Goal: Obtain resource: Obtain resource

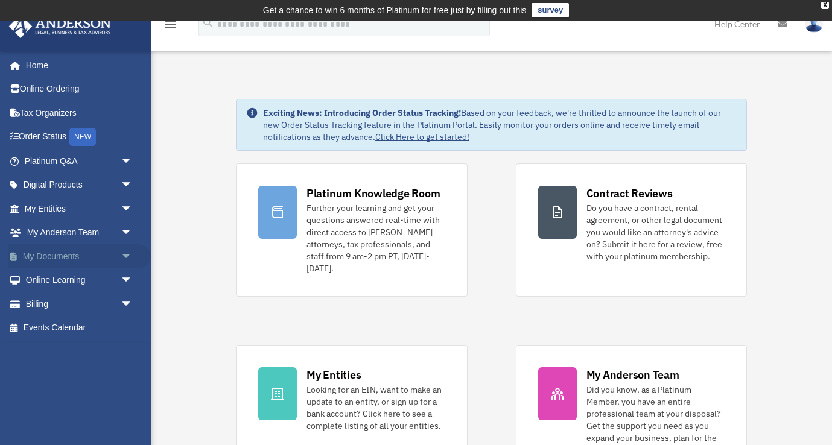
click at [45, 256] on link "My Documents arrow_drop_down" at bounding box center [79, 256] width 142 height 24
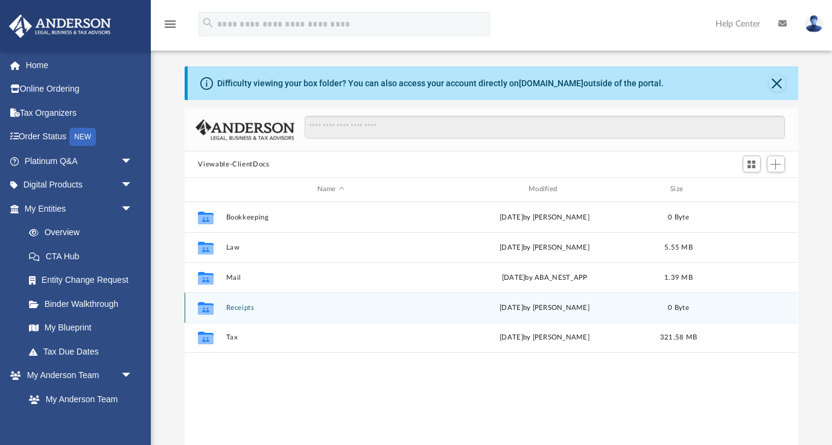
scroll to position [274, 613]
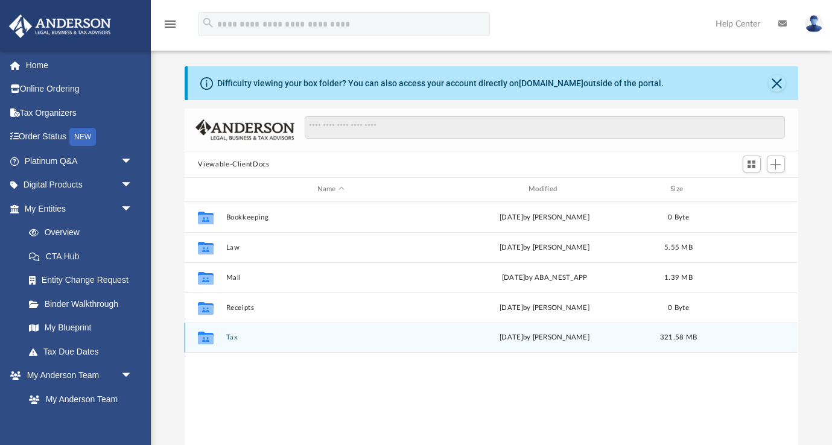
click at [208, 338] on icon "grid" at bounding box center [206, 338] width 16 height 13
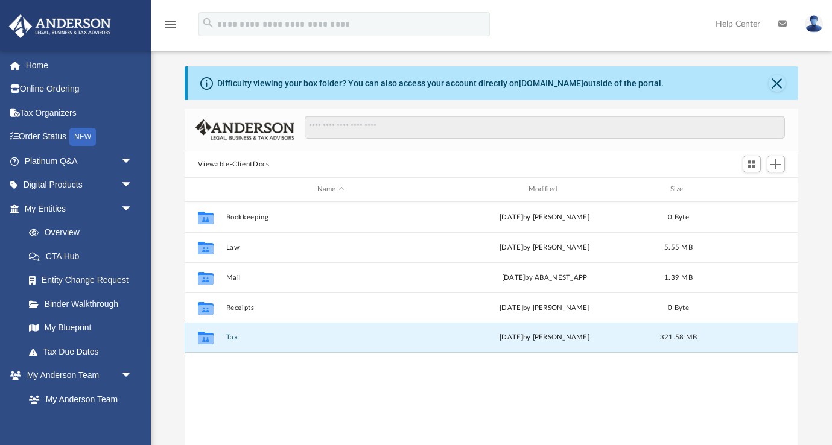
click at [238, 339] on button "Tax" at bounding box center [330, 338] width 209 height 8
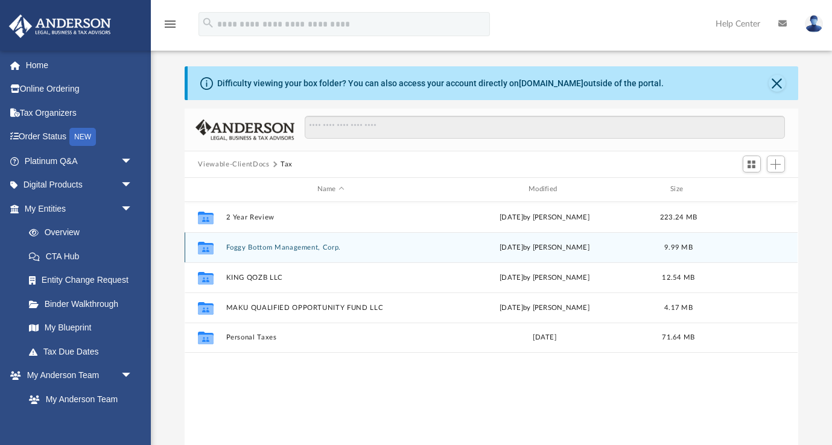
click at [272, 246] on button "Foggy Bottom Management, Corp." at bounding box center [330, 248] width 209 height 8
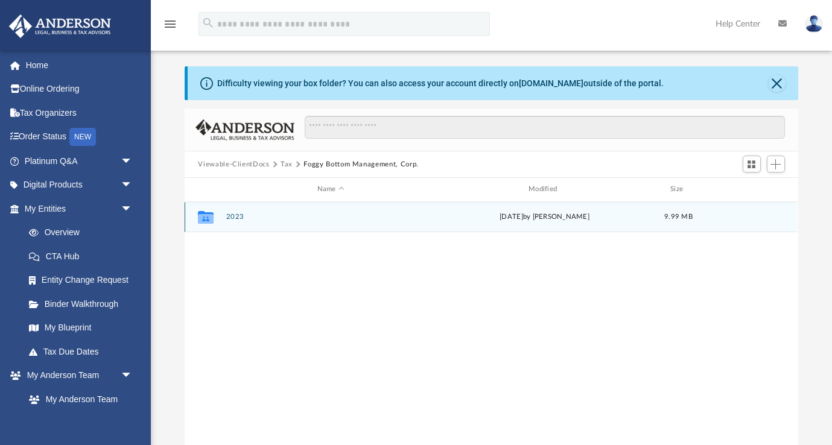
click at [207, 215] on icon "grid" at bounding box center [206, 219] width 16 height 10
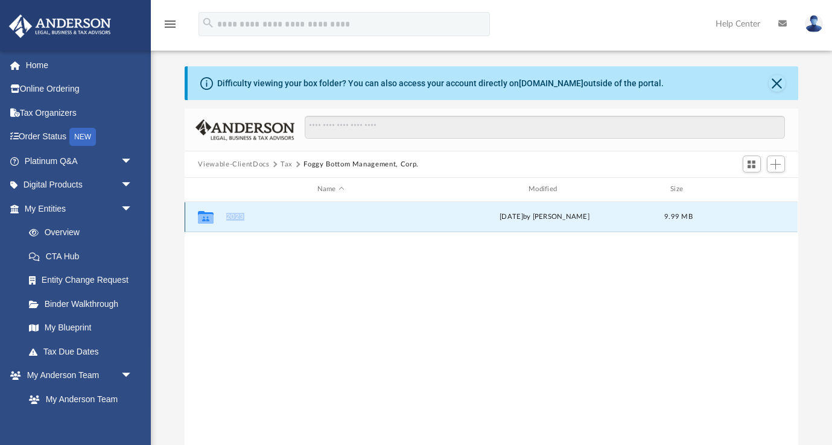
click at [207, 215] on icon "grid" at bounding box center [206, 219] width 16 height 10
click at [237, 216] on button "2023" at bounding box center [330, 217] width 209 height 8
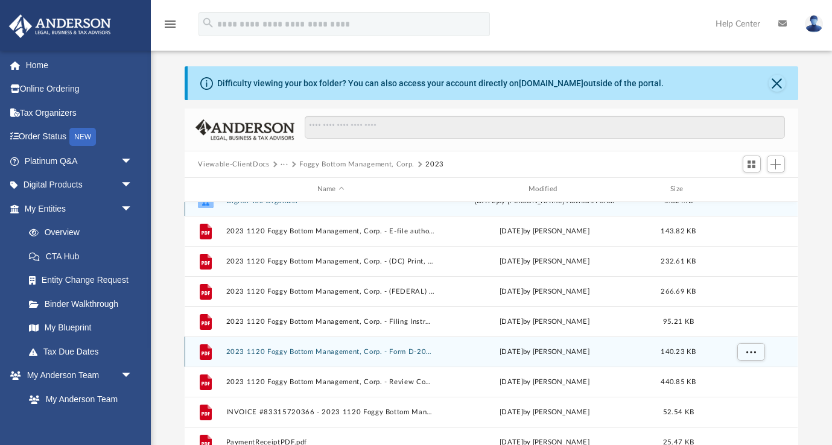
scroll to position [18, 0]
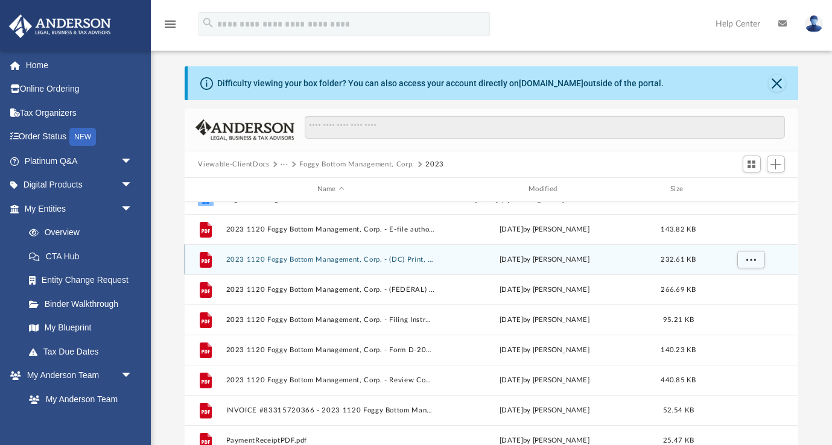
click at [288, 262] on button "2023 1120 Foggy Bottom Management, Corp. - (DC) Print, Sign, & Mail.pdf" at bounding box center [330, 260] width 209 height 8
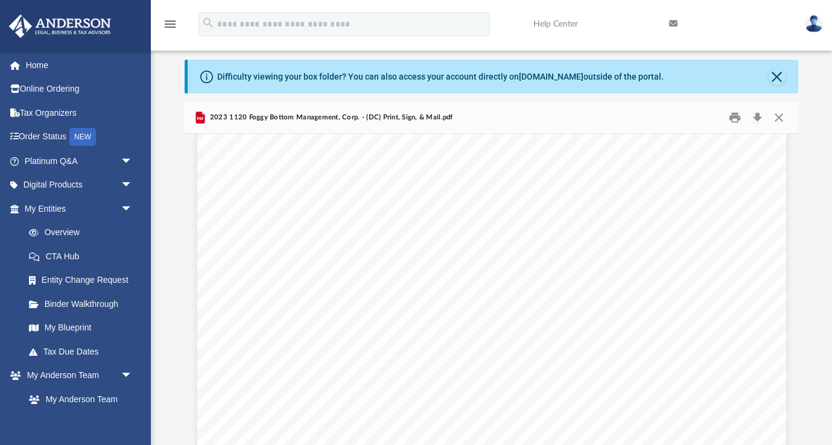
scroll to position [9687, 0]
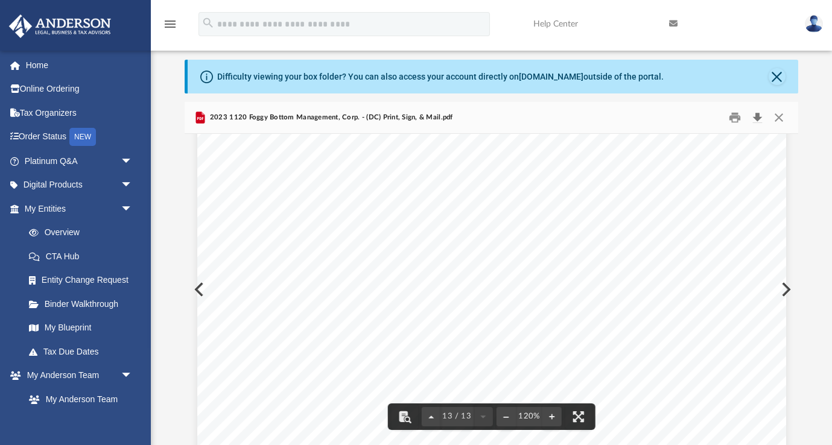
click at [758, 118] on button "Download" at bounding box center [758, 118] width 22 height 19
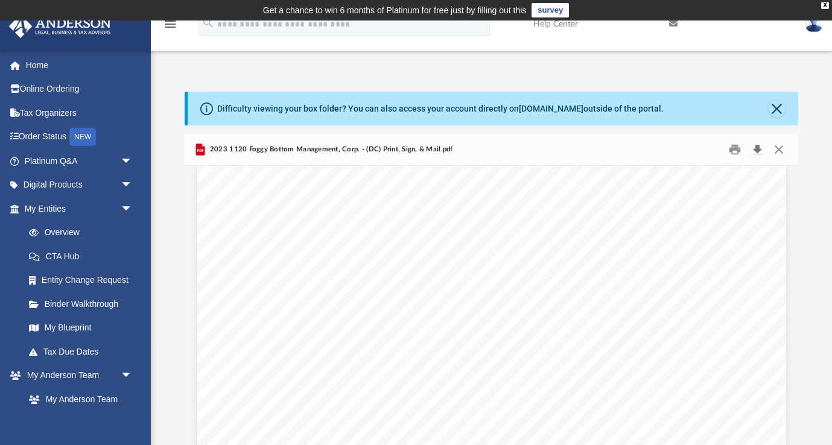
scroll to position [8545, 0]
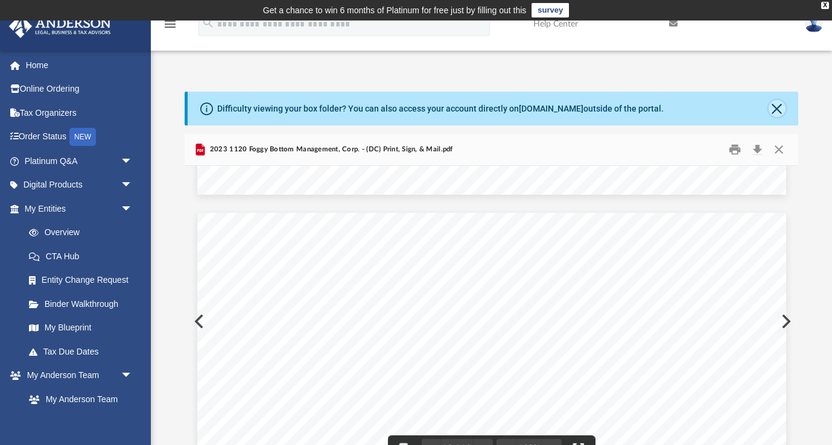
click at [777, 108] on button "Close" at bounding box center [777, 108] width 17 height 17
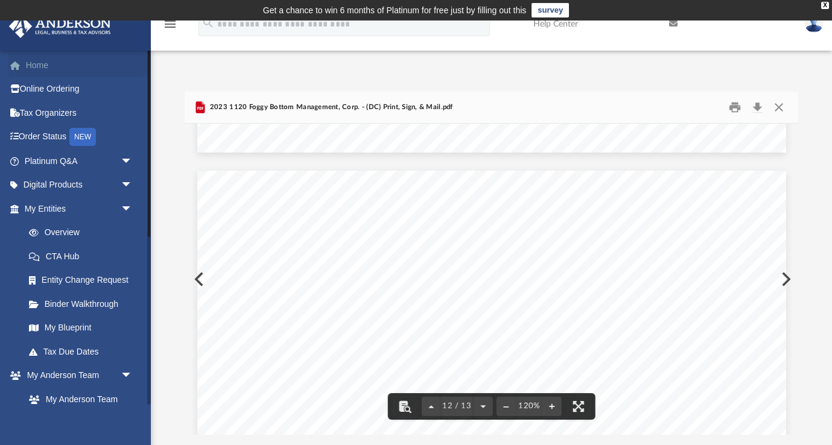
click at [36, 69] on link "Home" at bounding box center [79, 65] width 142 height 24
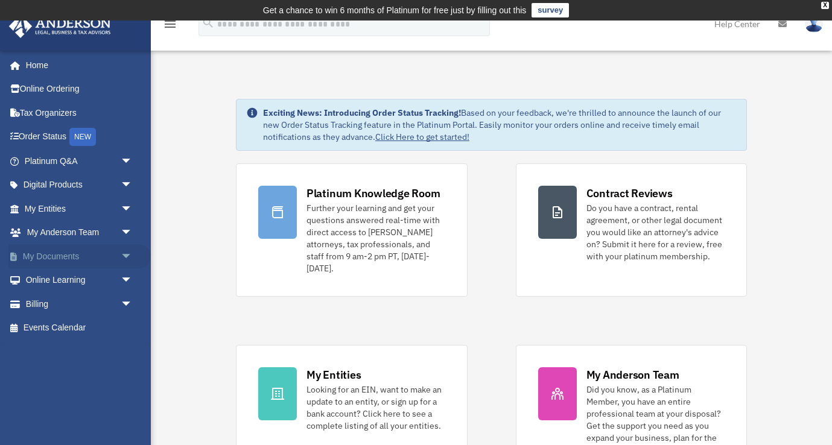
click at [53, 258] on link "My Documents arrow_drop_down" at bounding box center [79, 256] width 142 height 24
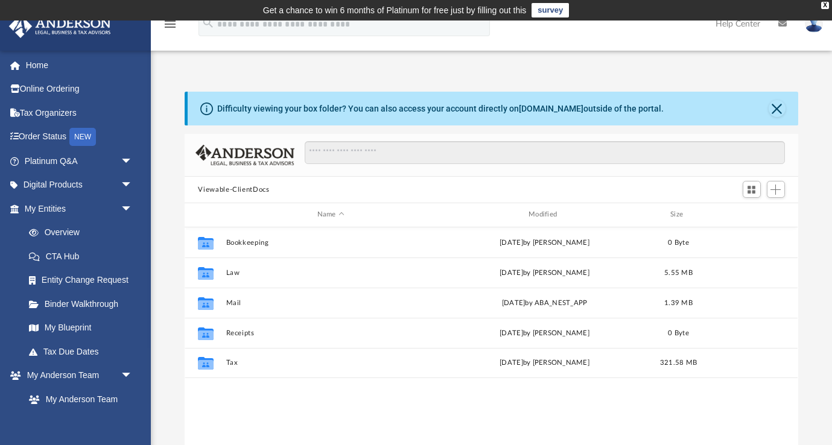
scroll to position [274, 613]
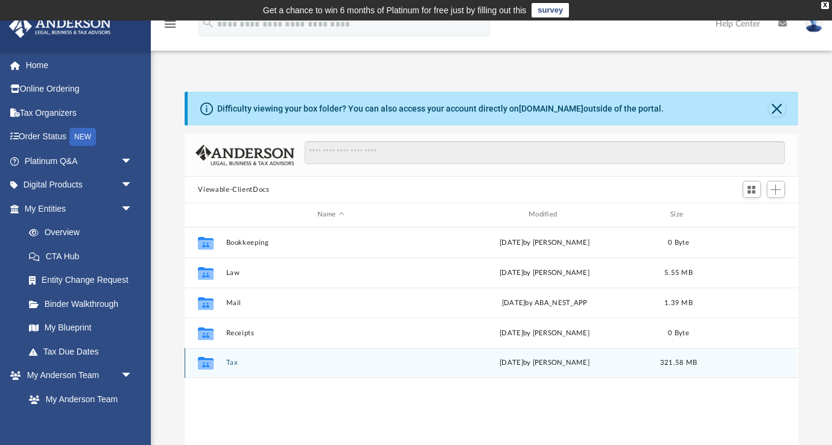
click at [229, 363] on button "Tax" at bounding box center [330, 363] width 209 height 8
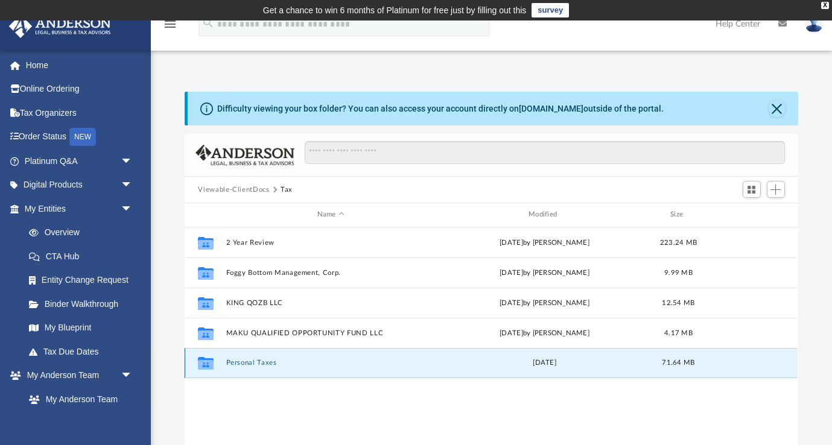
click at [240, 362] on button "Personal Taxes" at bounding box center [330, 363] width 209 height 8
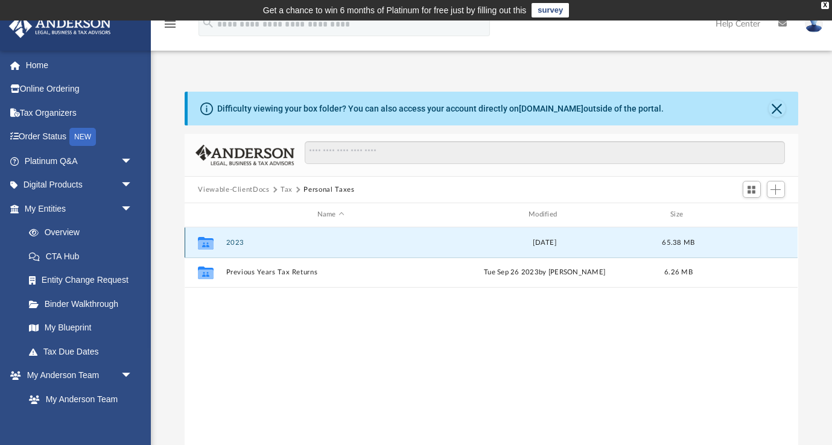
click at [229, 243] on button "2023" at bounding box center [330, 243] width 209 height 8
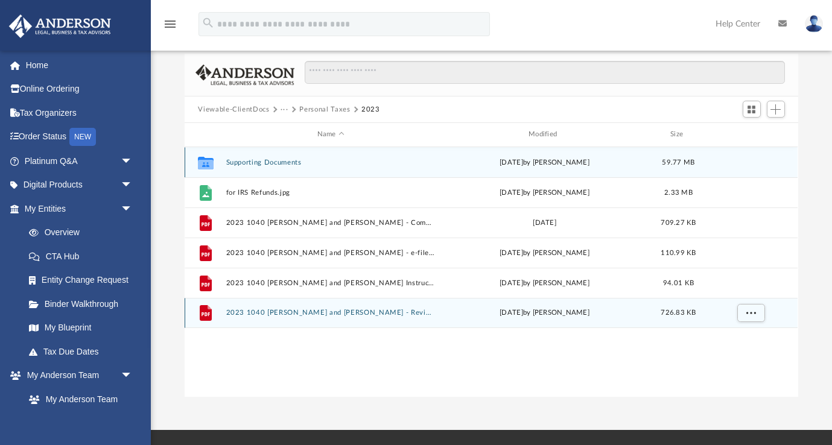
scroll to position [84, 0]
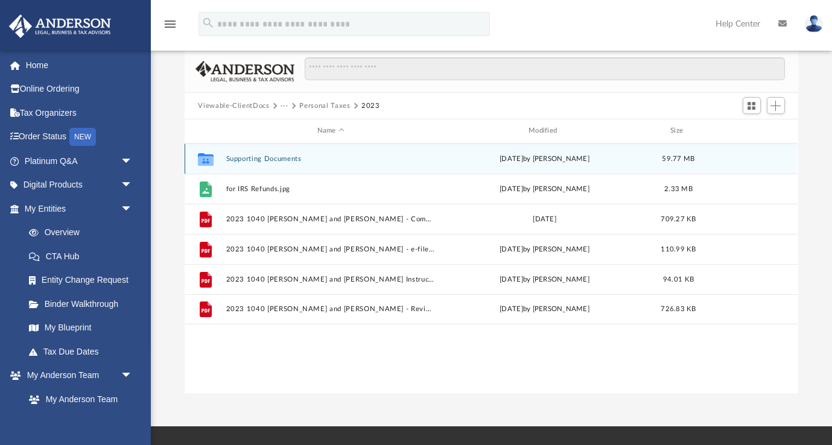
click at [247, 159] on button "Supporting Documents" at bounding box center [330, 159] width 209 height 8
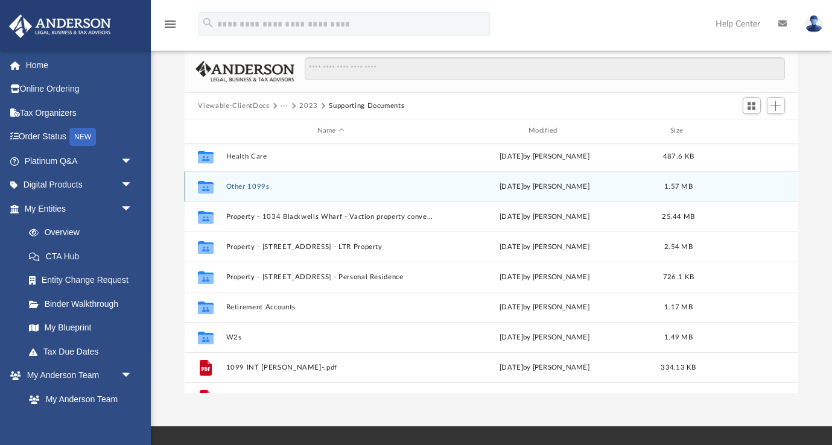
scroll to position [148, 0]
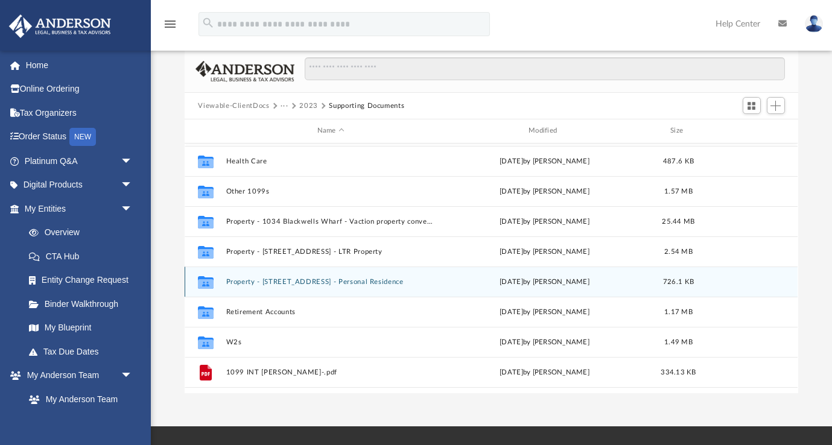
click at [237, 282] on button "Property - 2740 34th Place - Personal Residence" at bounding box center [330, 282] width 209 height 8
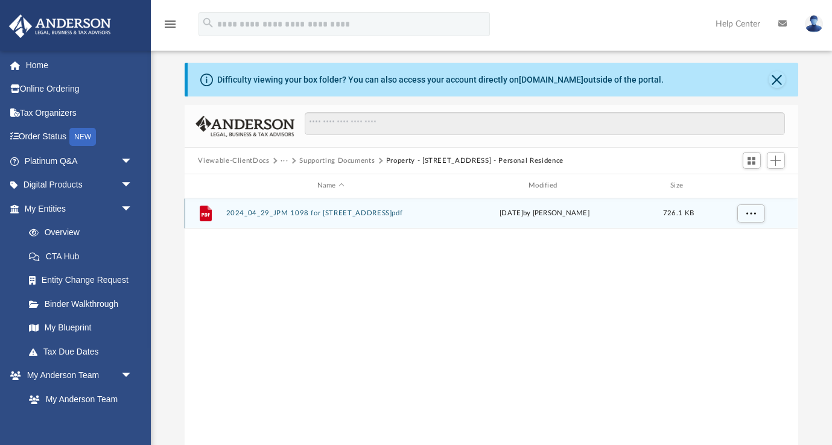
scroll to position [0, 0]
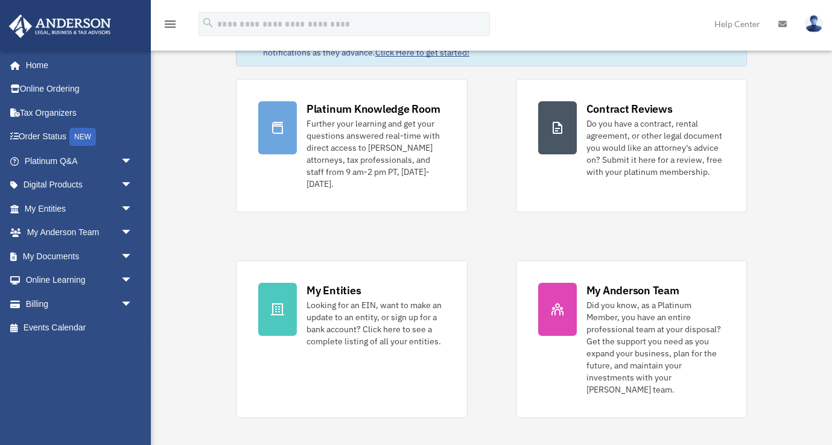
scroll to position [83, 0]
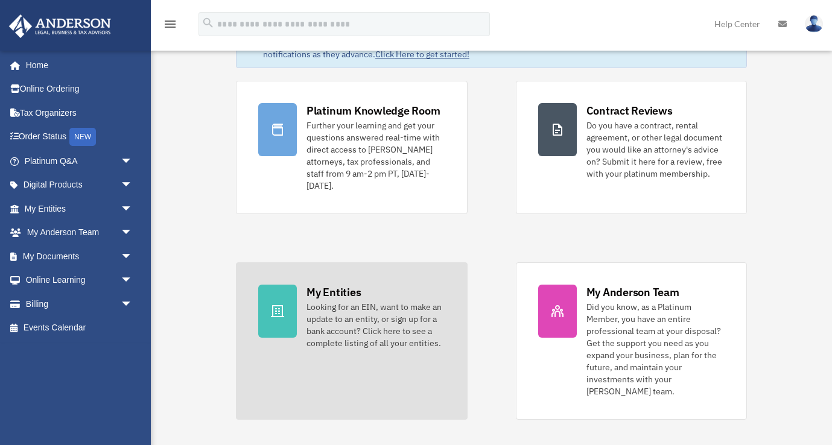
click at [320, 296] on div "My Entities" at bounding box center [334, 292] width 54 height 15
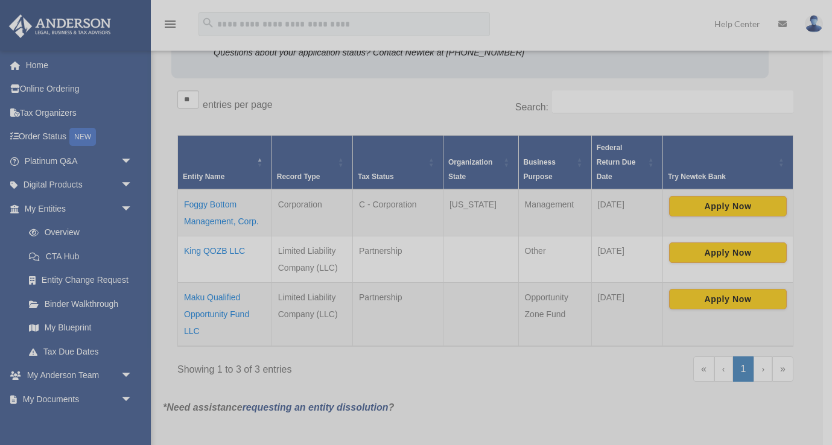
scroll to position [185, 0]
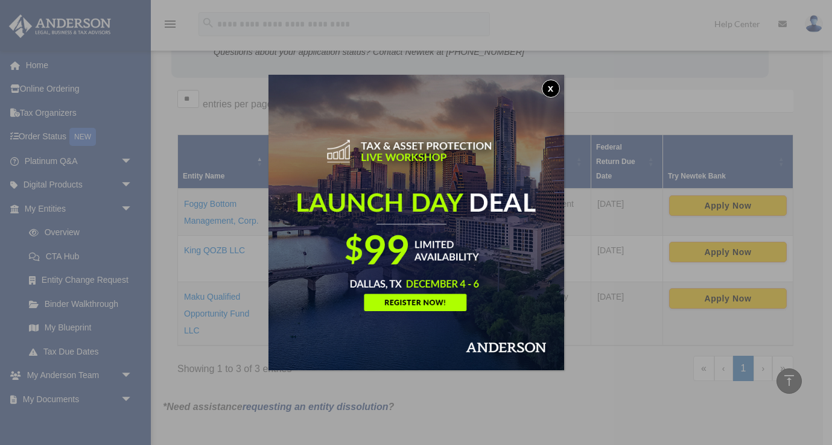
click at [550, 86] on button "x" at bounding box center [551, 89] width 18 height 18
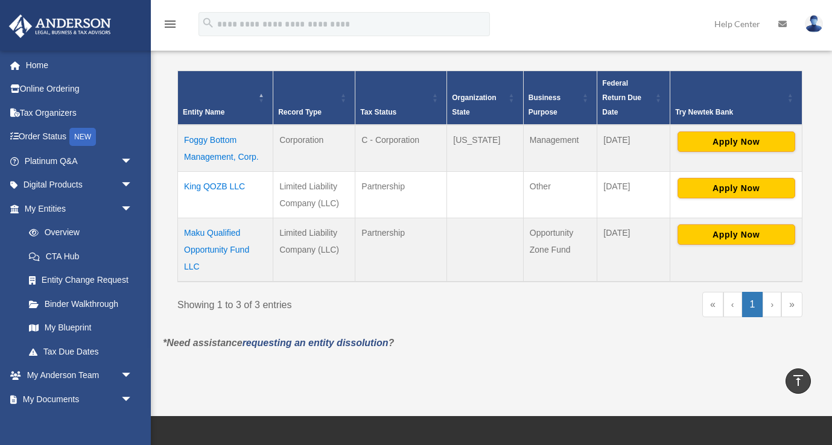
scroll to position [252, 0]
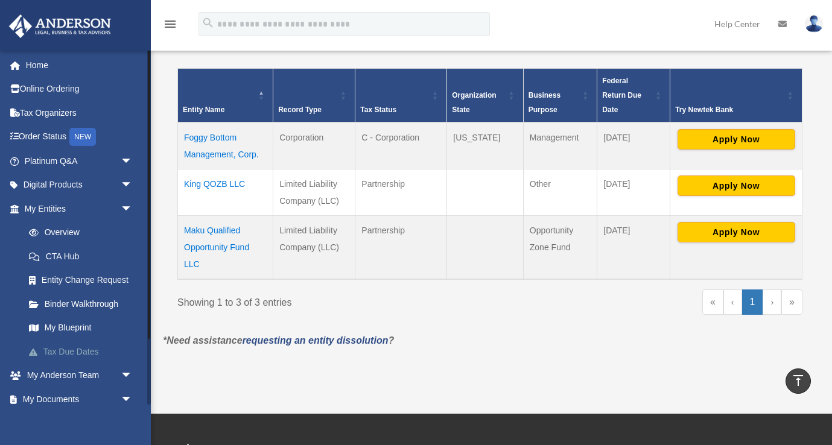
click at [68, 351] on link "Tax Due Dates" at bounding box center [84, 352] width 134 height 24
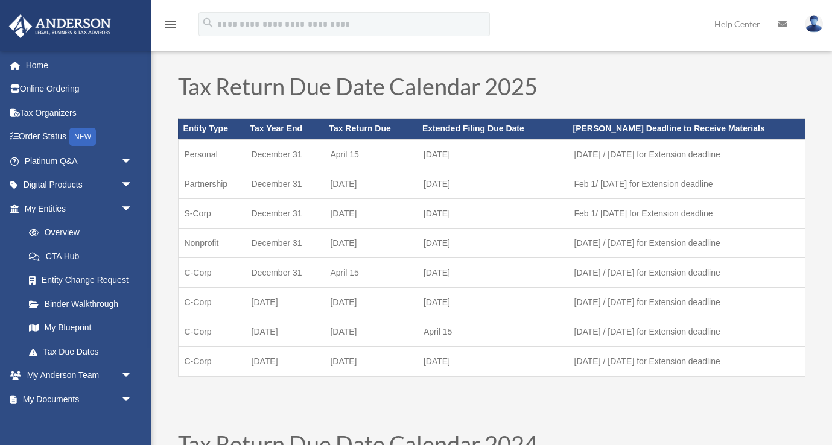
scroll to position [36, 0]
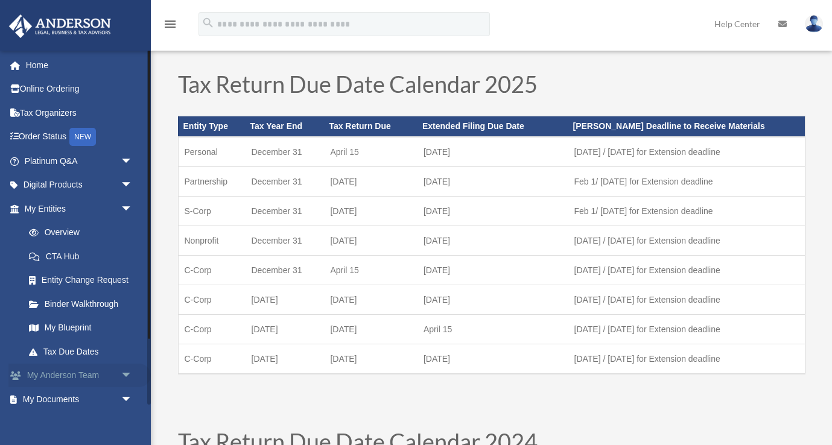
click at [74, 377] on link "My [PERSON_NAME] Team arrow_drop_down" at bounding box center [79, 376] width 142 height 24
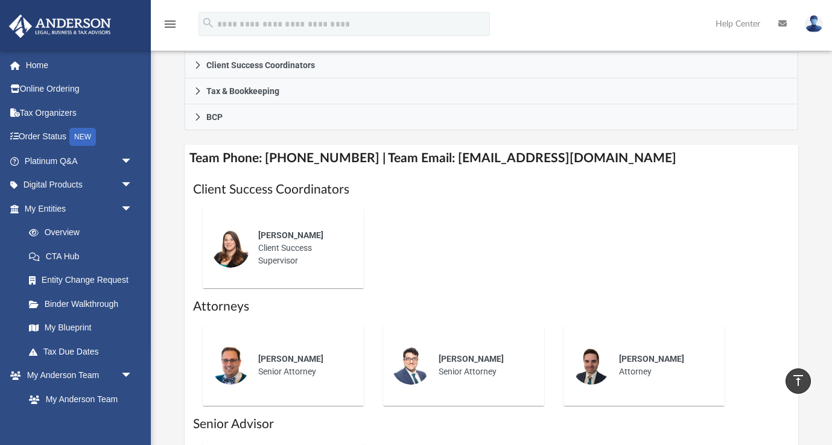
scroll to position [417, 0]
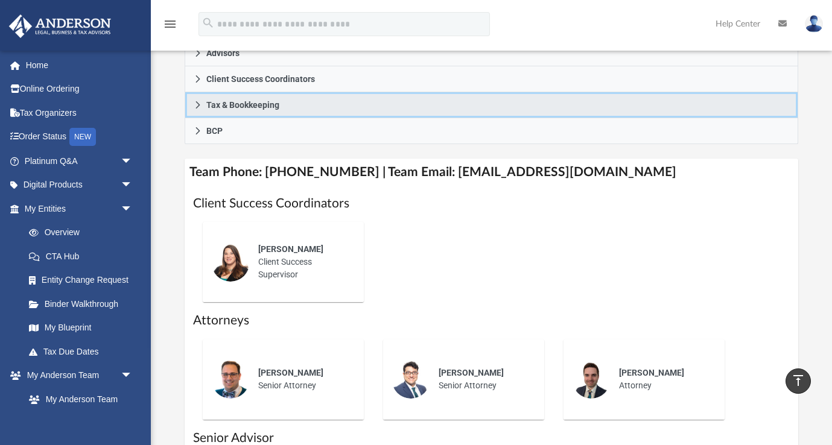
click at [206, 101] on span "Tax & Bookkeeping" at bounding box center [242, 105] width 73 height 8
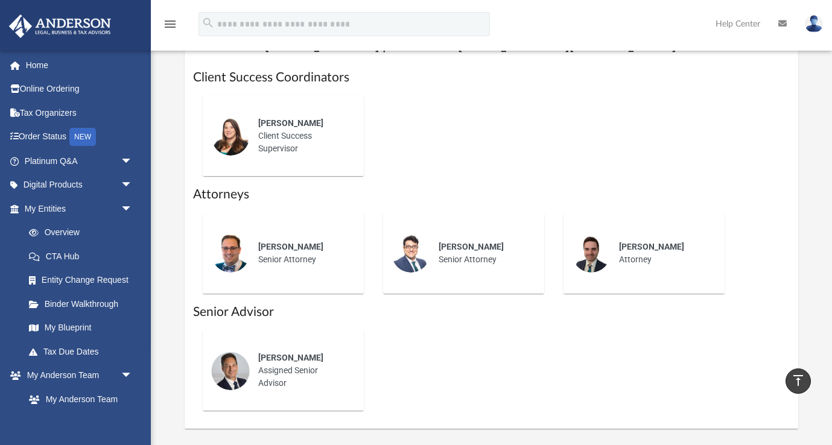
scroll to position [644, 0]
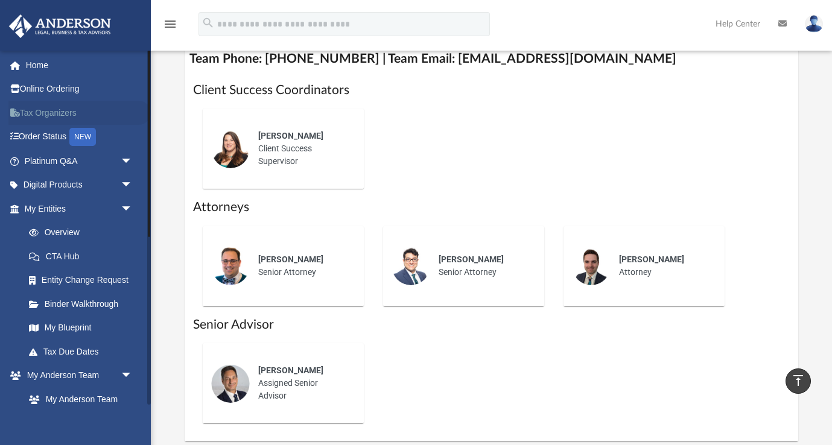
click at [39, 115] on link "Tax Organizers" at bounding box center [79, 113] width 142 height 24
